Goal: Task Accomplishment & Management: Use online tool/utility

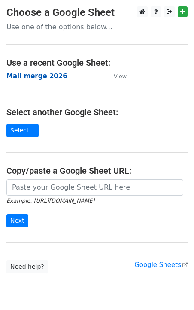
click at [45, 77] on strong "Mail merge 2026" at bounding box center [36, 76] width 61 height 8
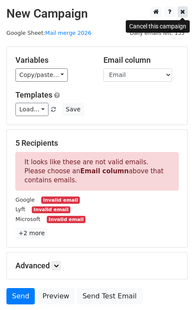
click at [184, 12] on icon at bounding box center [183, 12] width 5 height 6
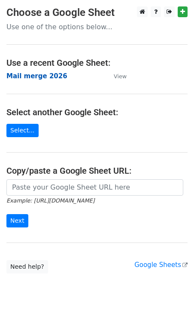
click at [21, 74] on strong "Mail merge 2026" at bounding box center [36, 76] width 61 height 8
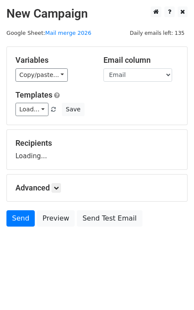
click at [29, 78] on link "Copy/paste..." at bounding box center [41, 74] width 52 height 13
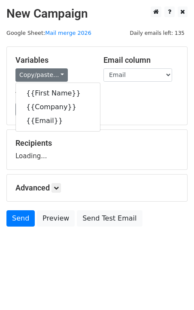
click at [64, 48] on div "Variables Copy/paste... {{First Name}} {{Company}} {{Email}} Email column First…" at bounding box center [97, 86] width 181 height 78
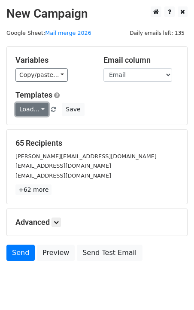
click at [40, 108] on link "Load..." at bounding box center [31, 109] width 33 height 13
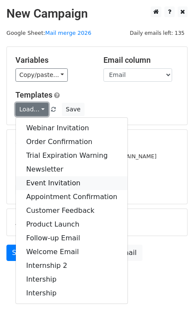
scroll to position [24, 0]
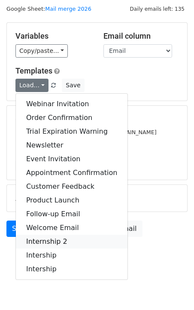
click at [50, 243] on link "Internship 2" at bounding box center [72, 242] width 112 height 14
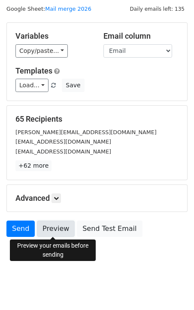
click at [56, 228] on link "Preview" at bounding box center [56, 229] width 38 height 16
